Goal: Information Seeking & Learning: Learn about a topic

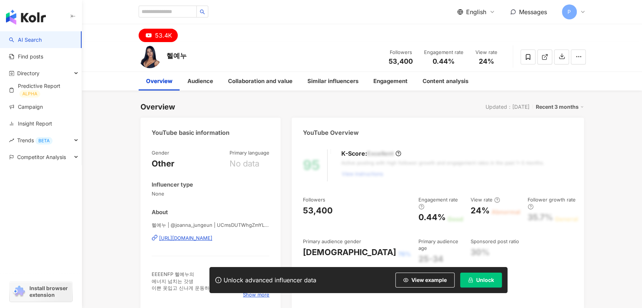
click at [487, 288] on div "Unlock advanced influencer data View example Unlock" at bounding box center [359, 280] width 298 height 26
click at [481, 277] on span "Unlock" at bounding box center [486, 280] width 18 height 6
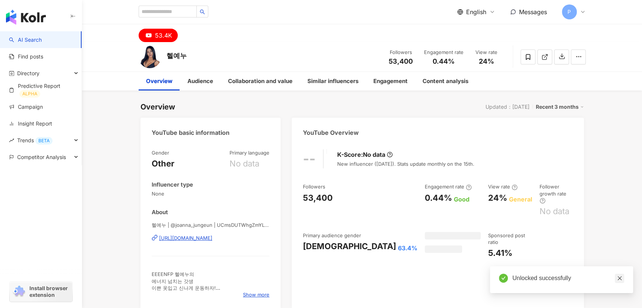
click at [619, 280] on icon "close" at bounding box center [620, 279] width 4 height 4
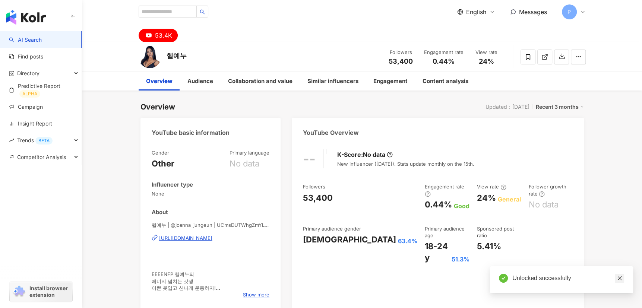
click at [617, 277] on icon "close" at bounding box center [619, 278] width 5 height 5
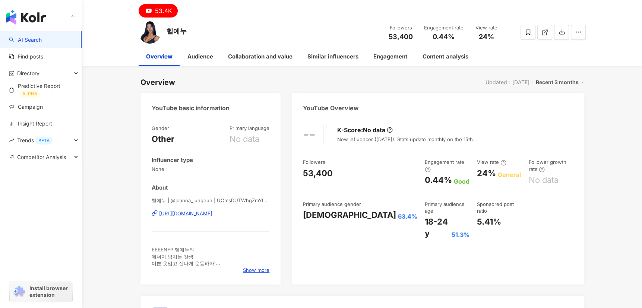
scroll to position [12, 0]
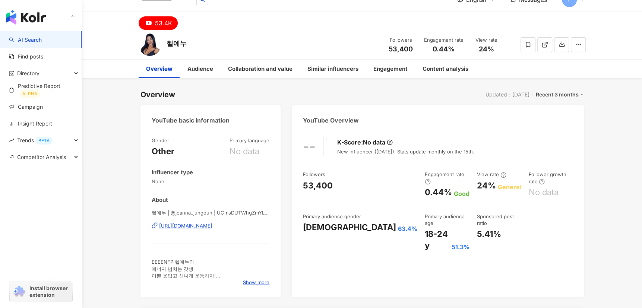
click at [559, 286] on div "-- K-Score : No data New influencer ([DATE]). Stats update monthly on the 15th.…" at bounding box center [438, 213] width 292 height 167
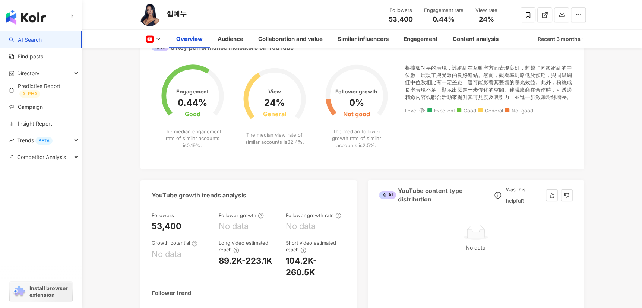
scroll to position [273, 0]
